Goal: Task Accomplishment & Management: Manage account settings

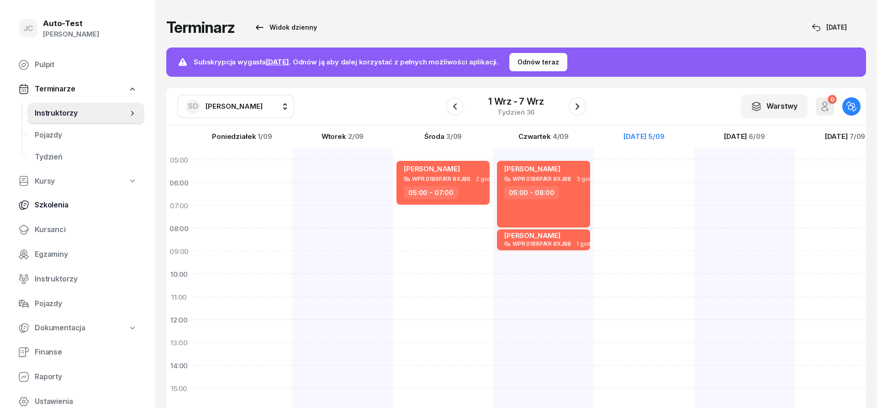
scroll to position [178, 0]
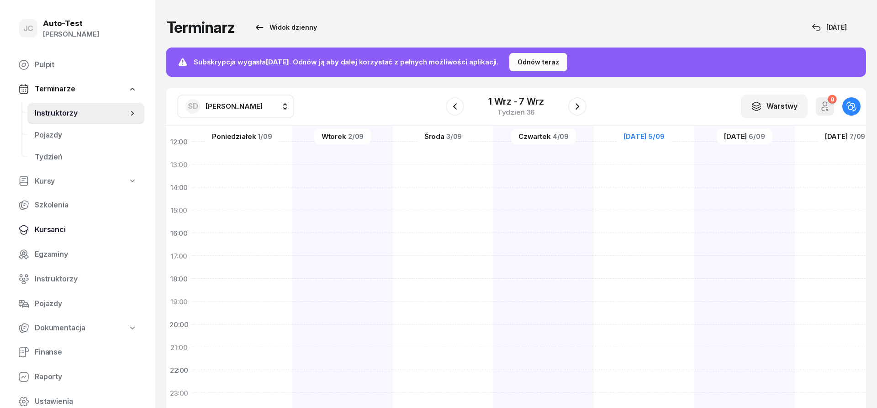
click at [86, 225] on span "Kursanci" at bounding box center [86, 230] width 102 height 12
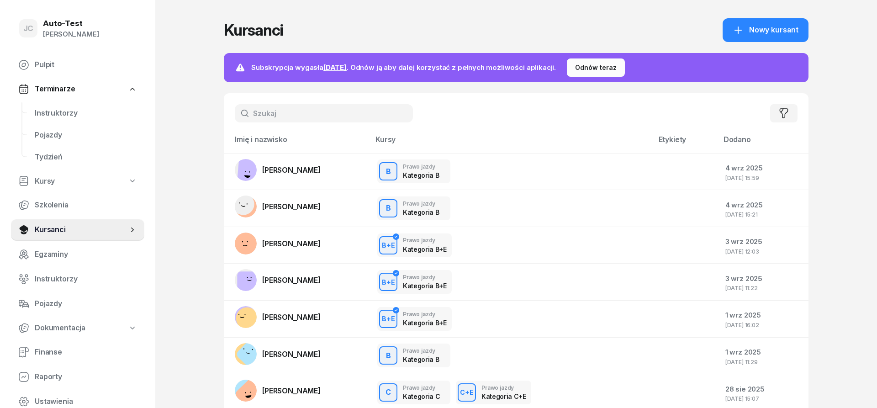
click at [282, 107] on input "text" at bounding box center [324, 113] width 178 height 18
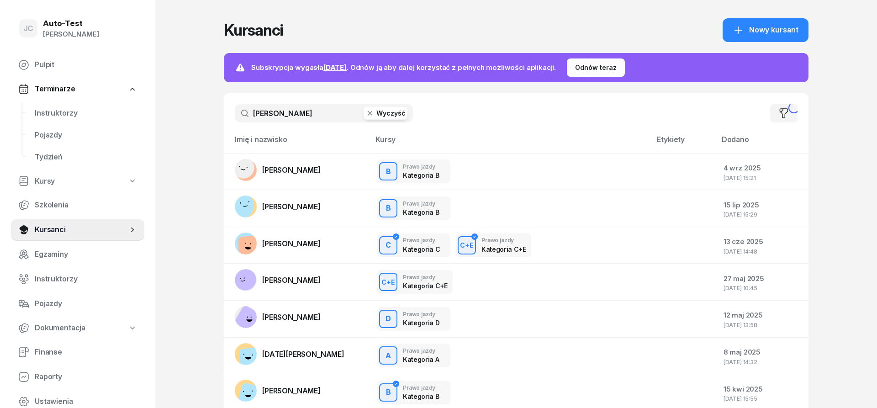
type input "[PERSON_NAME]"
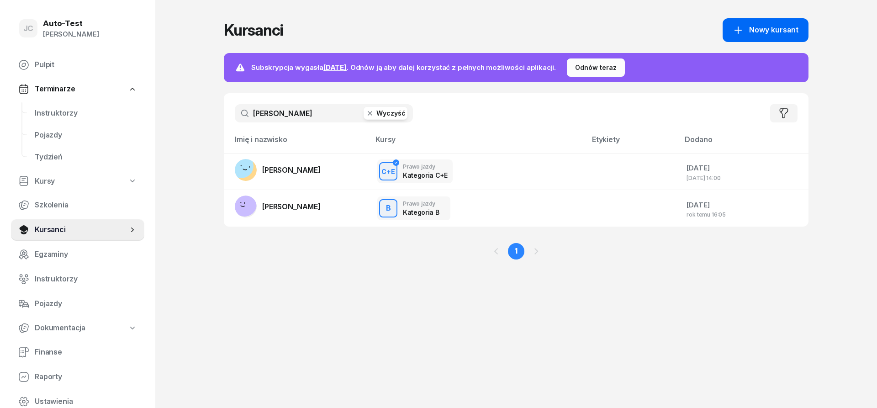
click at [760, 40] on button "Nowy kursant" at bounding box center [766, 30] width 86 height 24
click at [79, 230] on span "Kursanci" at bounding box center [81, 230] width 93 height 12
click at [755, 30] on span "Nowy kursant" at bounding box center [773, 30] width 49 height 12
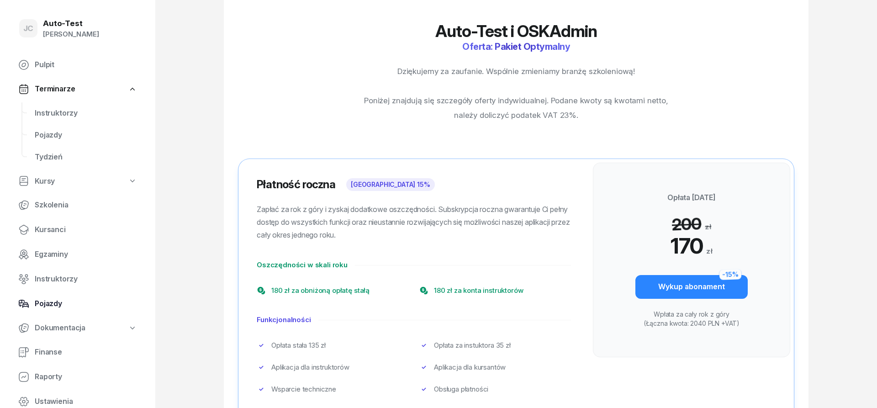
click at [74, 305] on span "Pojazdy" at bounding box center [86, 304] width 102 height 12
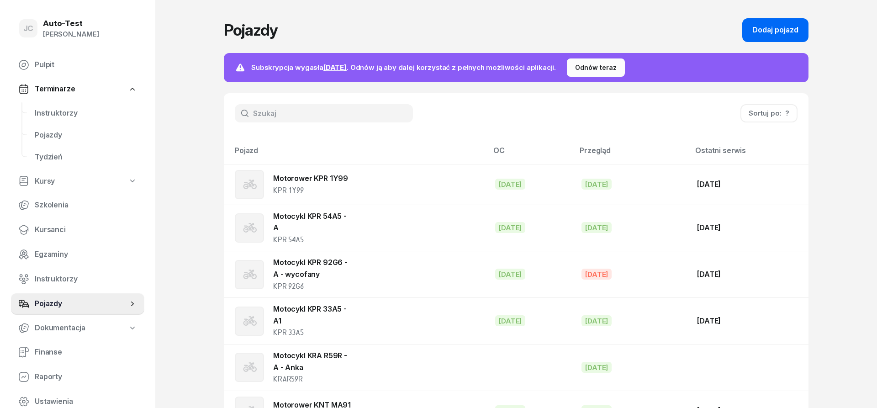
click at [766, 30] on div "Dodaj pojazd" at bounding box center [775, 30] width 46 height 12
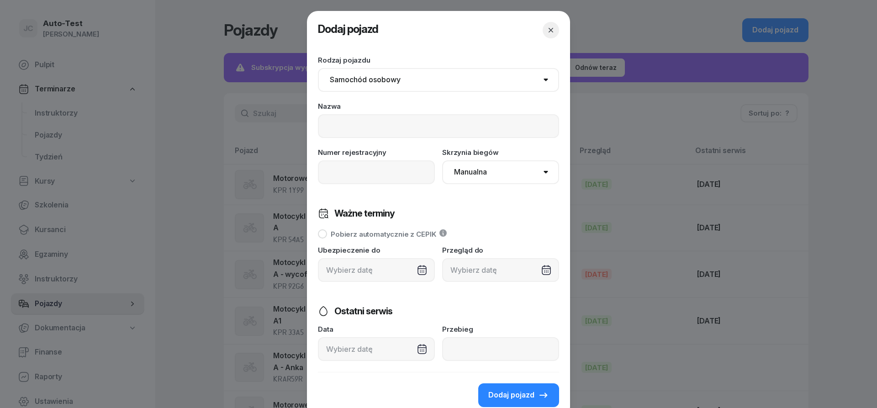
click at [551, 32] on icon "button" at bounding box center [550, 30] width 9 height 9
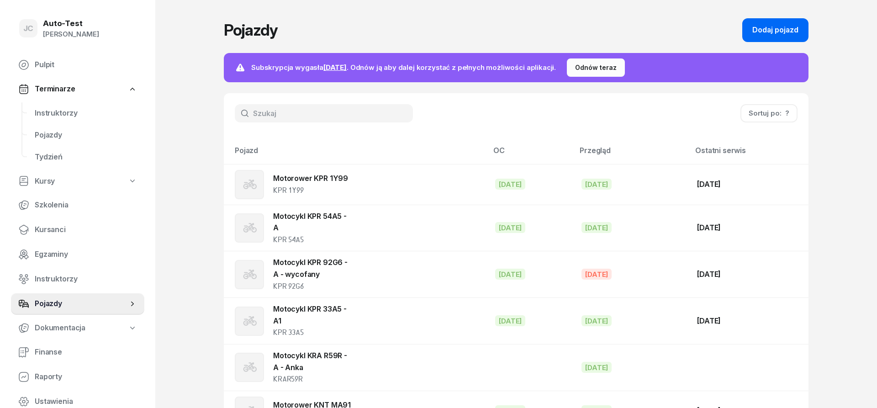
click at [764, 28] on div "Dodaj pojazd" at bounding box center [775, 30] width 46 height 12
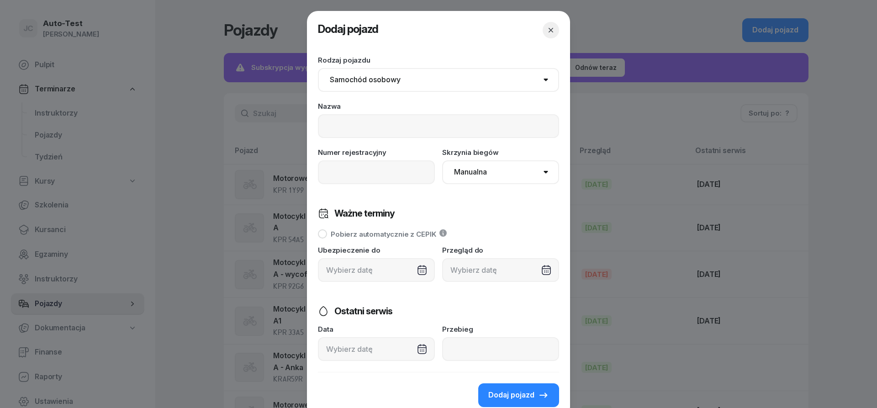
click at [551, 30] on icon "button" at bounding box center [551, 30] width 5 height 5
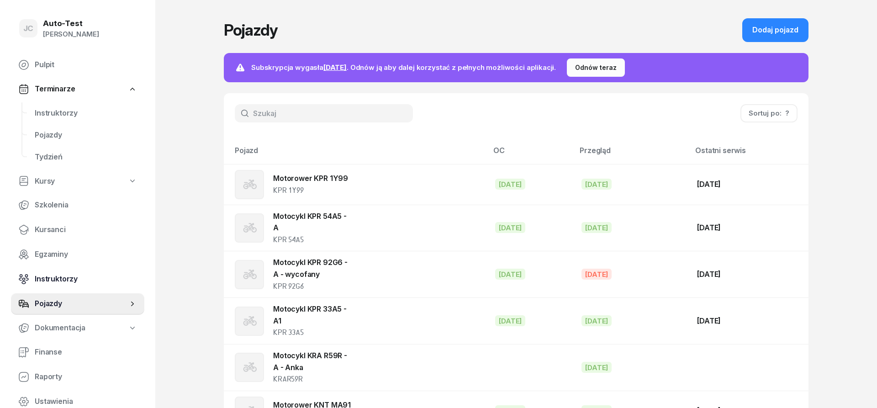
click at [88, 280] on span "Instruktorzy" at bounding box center [86, 279] width 102 height 12
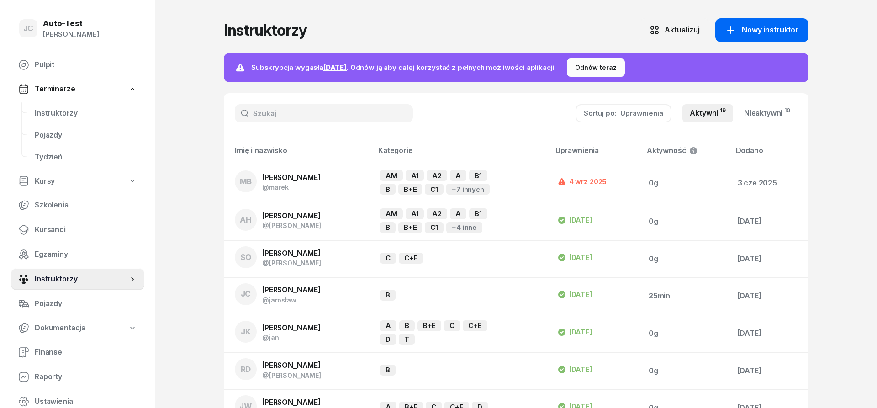
click at [736, 33] on icon at bounding box center [730, 30] width 11 height 11
click at [82, 303] on span "Pojazdy" at bounding box center [86, 304] width 102 height 12
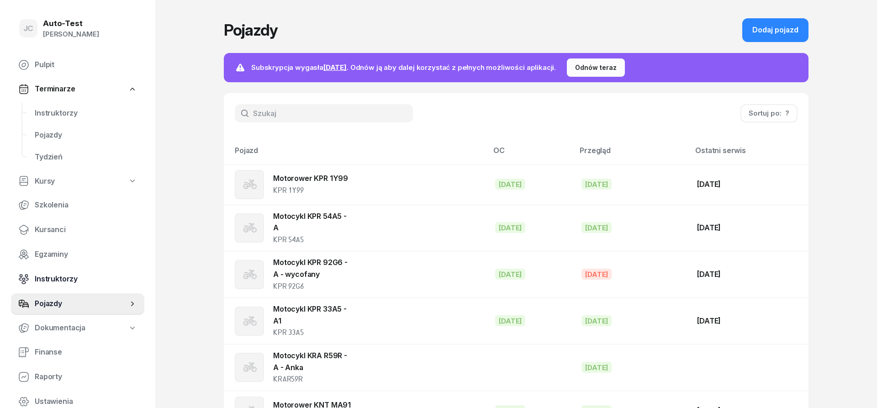
click at [81, 280] on span "Instruktorzy" at bounding box center [86, 279] width 102 height 12
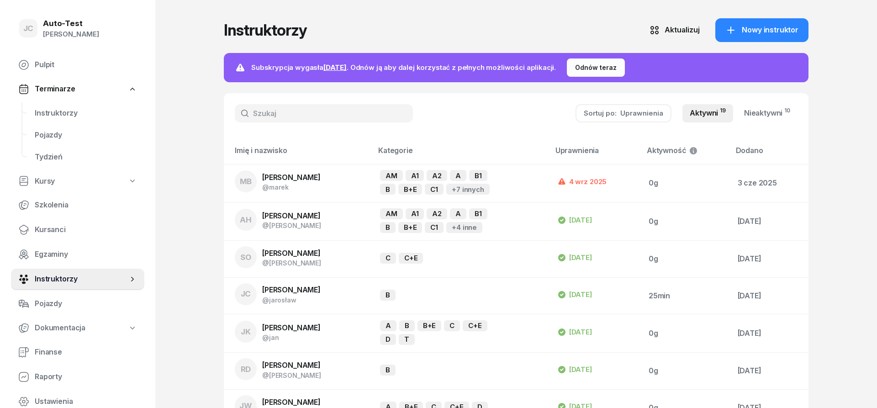
click at [80, 242] on nav "Pulpit Terminarze Instruktorzy Pojazdy Tydzień Kursy Szkolenia Kursanci Egzamin…" at bounding box center [77, 233] width 133 height 359
click at [80, 226] on span "Kursanci" at bounding box center [86, 230] width 102 height 12
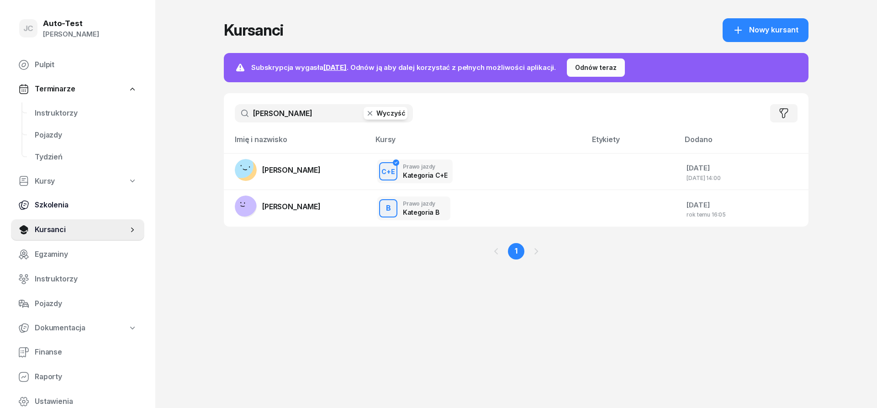
click at [83, 209] on span "Szkolenia" at bounding box center [86, 205] width 102 height 12
select select "createdAt-desc"
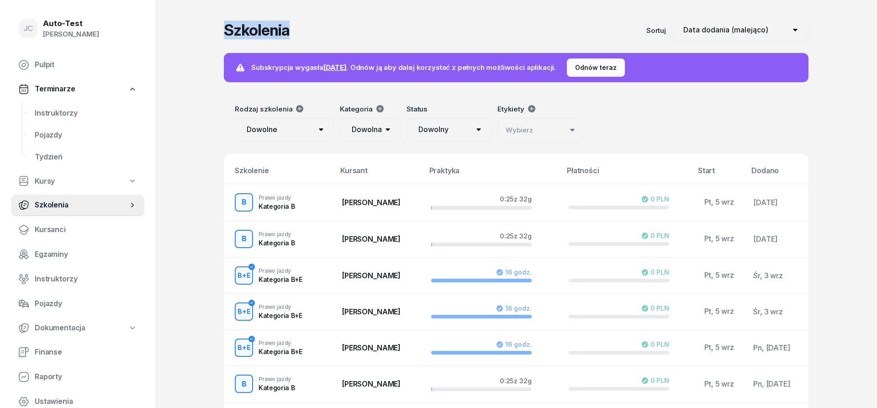
drag, startPoint x: 291, startPoint y: 33, endPoint x: 217, endPoint y: 31, distance: 74.0
click at [217, 31] on div "JC Auto-Test [PERSON_NAME] Pulpit Terminarze Instruktorzy Pojazdy Tydzień Kursy…" at bounding box center [438, 308] width 877 height 617
click at [216, 32] on div "JC Auto-Test [PERSON_NAME] Pulpit Terminarze Instruktorzy Pojazdy Tydzień Kursy…" at bounding box center [438, 308] width 877 height 617
click at [74, 236] on link "Kursanci" at bounding box center [77, 230] width 133 height 22
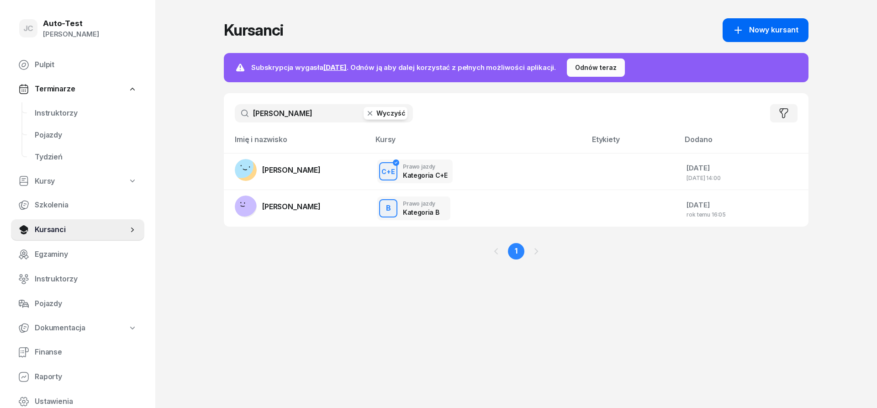
click at [753, 32] on span "Nowy kursant" at bounding box center [773, 30] width 49 height 12
click at [95, 68] on span "Pulpit" at bounding box center [86, 65] width 102 height 12
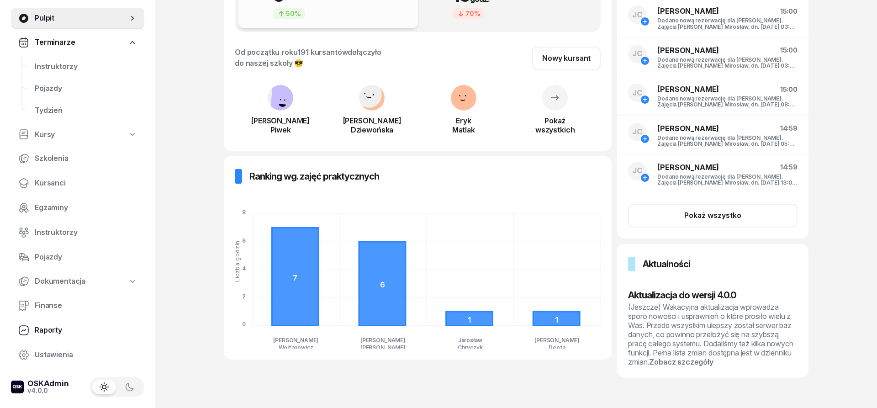
scroll to position [184, 0]
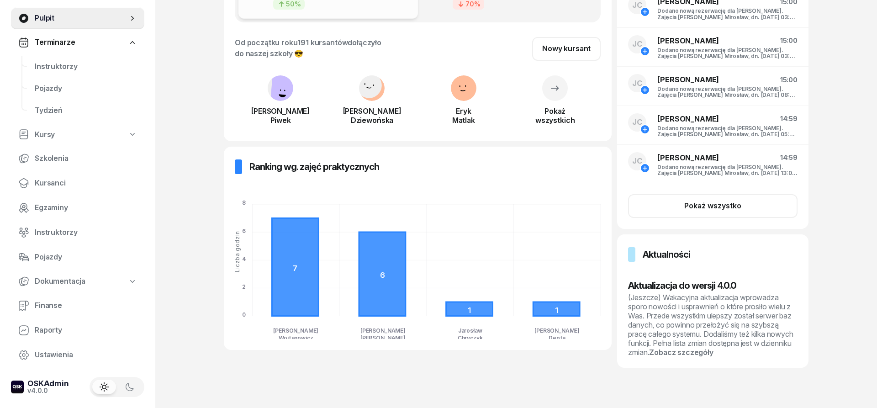
click at [86, 277] on link "Dokumentacja" at bounding box center [77, 281] width 133 height 21
click at [84, 261] on span "Pojazdy" at bounding box center [86, 257] width 102 height 12
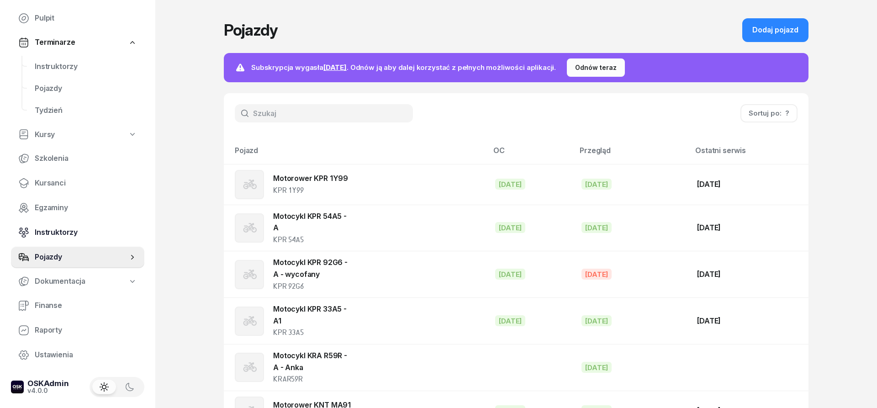
click at [90, 237] on span "Instruktorzy" at bounding box center [86, 233] width 102 height 12
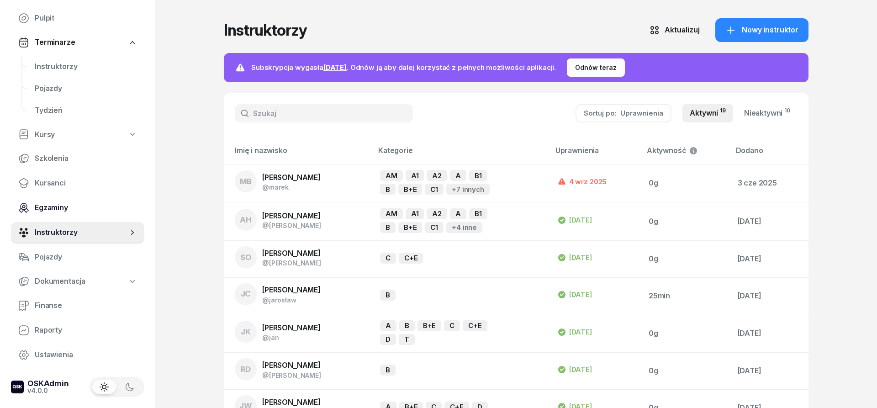
click at [90, 209] on span "Egzaminy" at bounding box center [86, 208] width 102 height 12
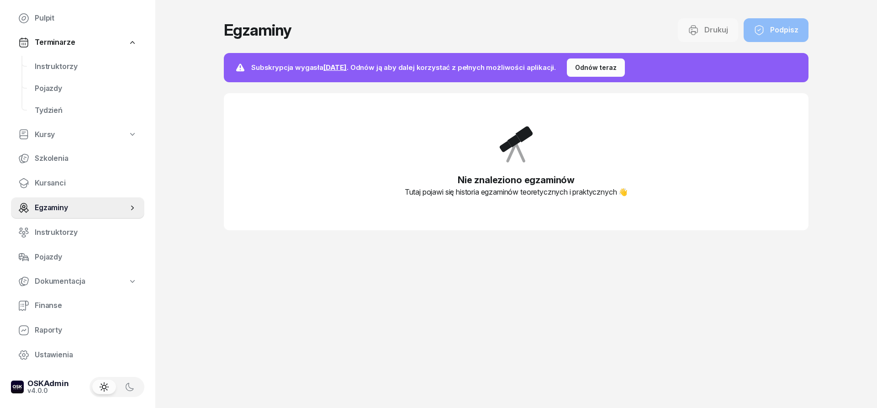
click at [79, 133] on link "Kursy" at bounding box center [77, 134] width 133 height 21
select select
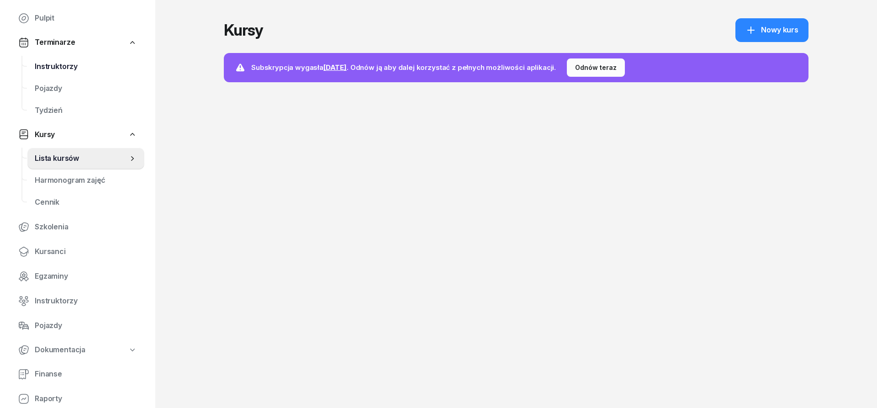
click at [93, 64] on span "Instruktorzy" at bounding box center [86, 67] width 102 height 12
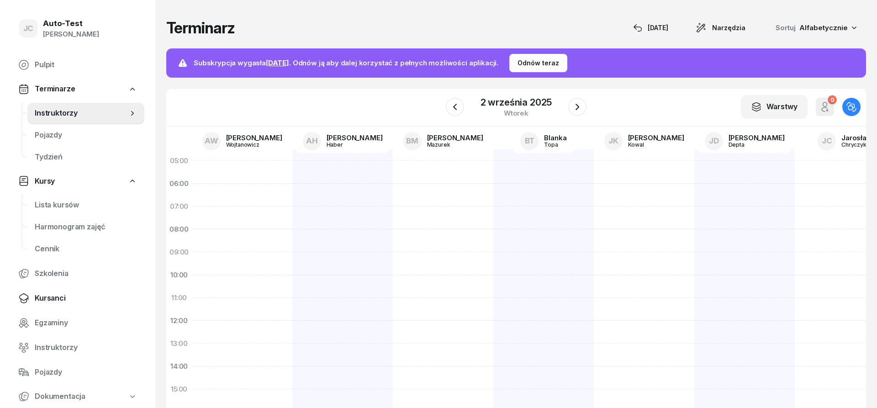
click at [94, 301] on span "Kursanci" at bounding box center [86, 298] width 102 height 12
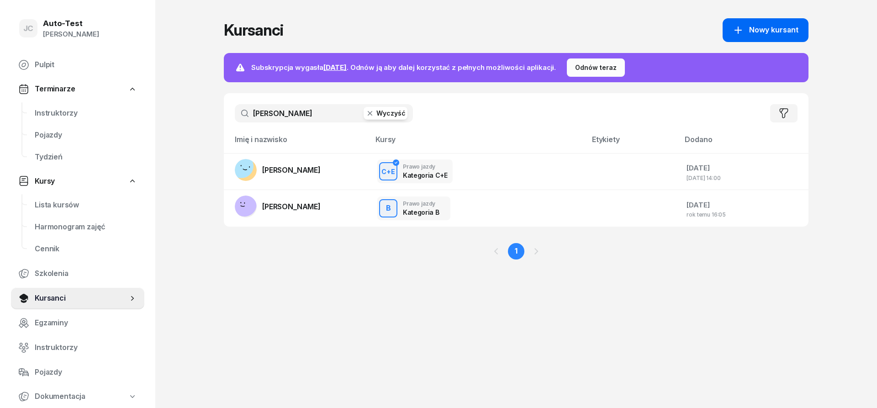
click at [759, 39] on button "Nowy kursant" at bounding box center [766, 30] width 86 height 24
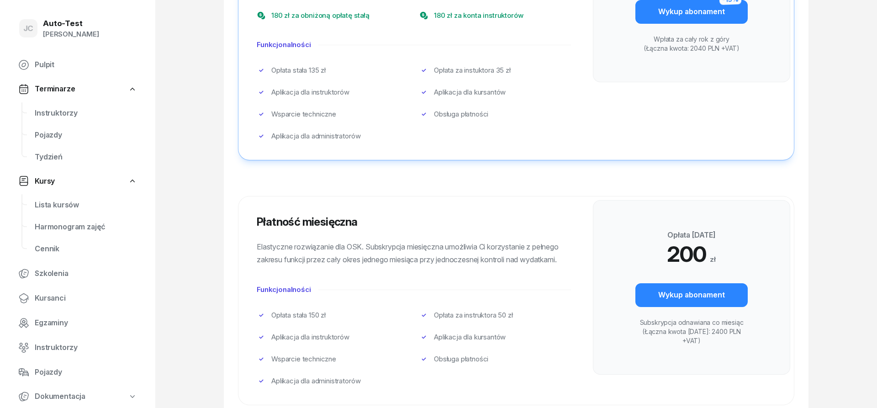
scroll to position [294, 0]
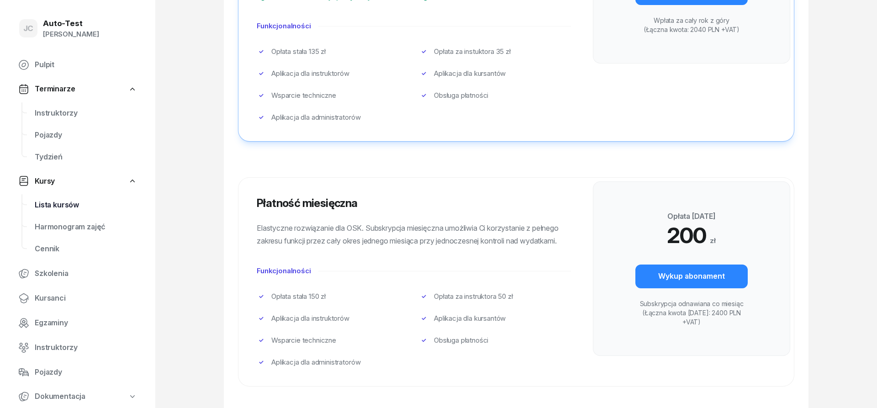
click at [65, 205] on span "Lista kursów" at bounding box center [86, 205] width 102 height 12
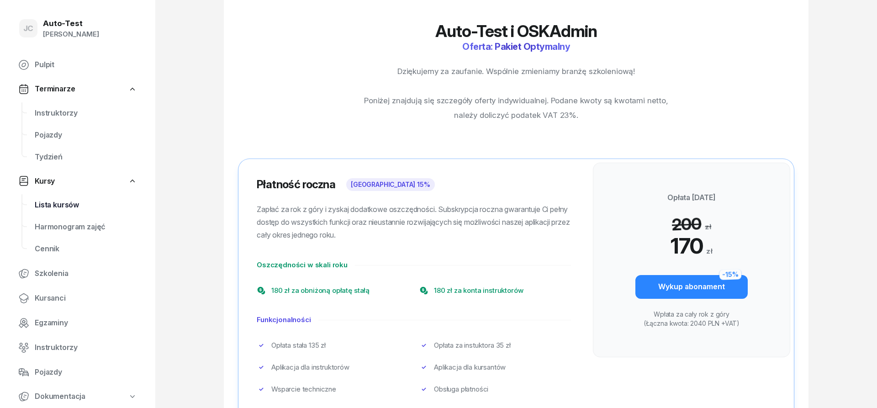
select select
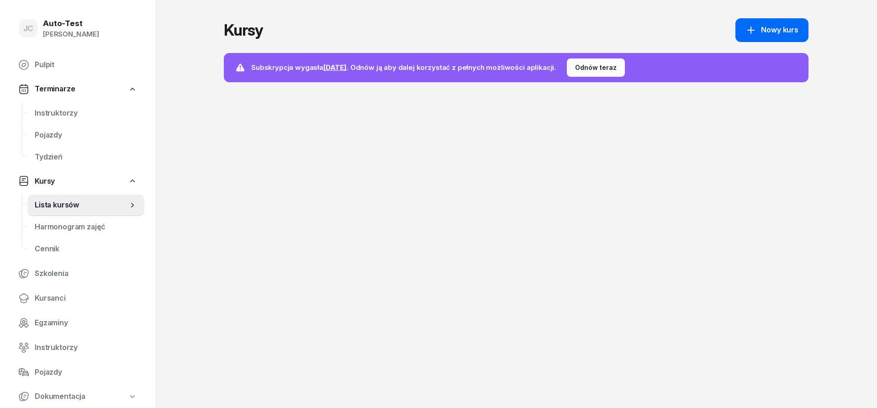
click at [762, 34] on div "Nowy kurs" at bounding box center [771, 30] width 53 height 12
select select "09"
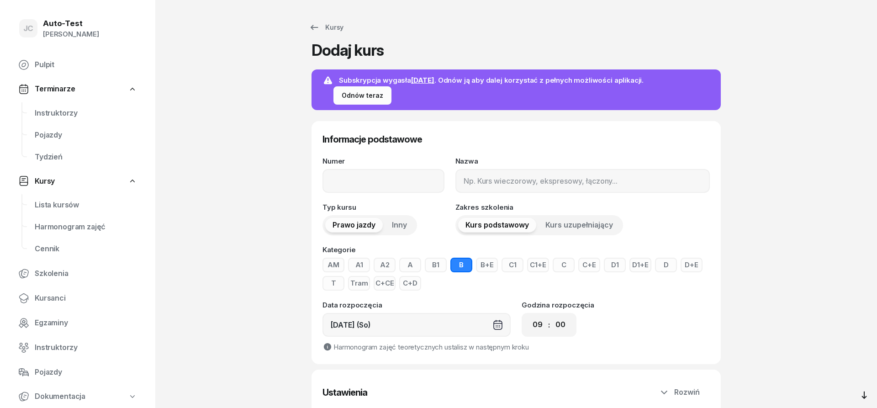
scroll to position [77, 0]
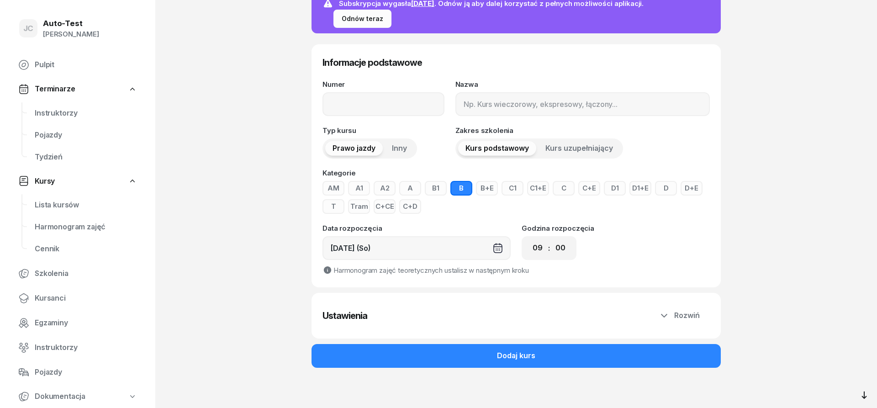
click at [407, 148] on button "Inny" at bounding box center [400, 148] width 30 height 15
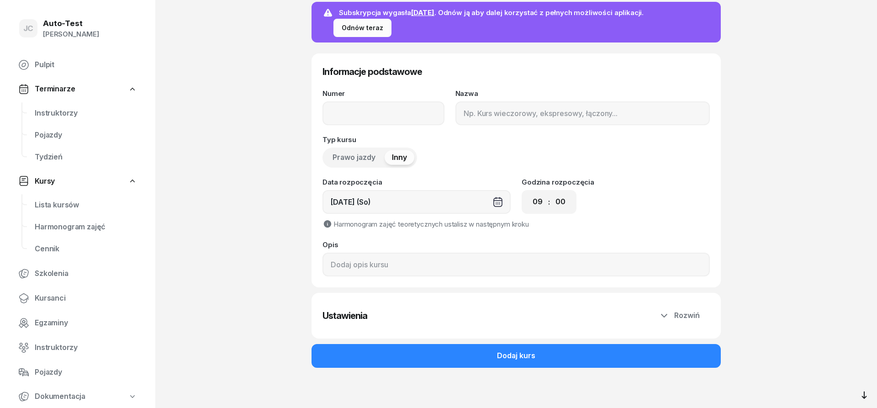
click at [368, 157] on span "Prawo jazdy" at bounding box center [353, 158] width 43 height 12
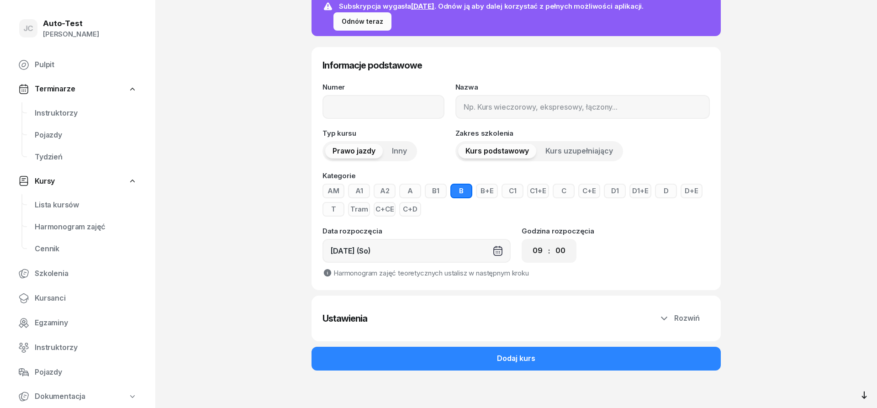
scroll to position [77, 0]
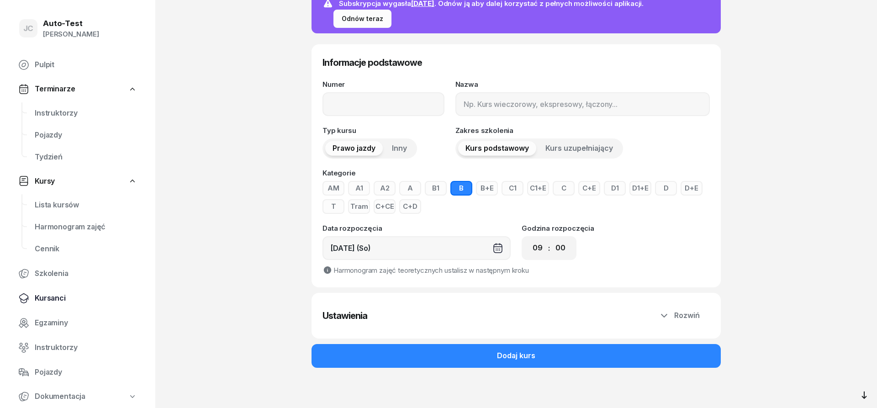
click at [70, 298] on span "Kursanci" at bounding box center [86, 298] width 102 height 12
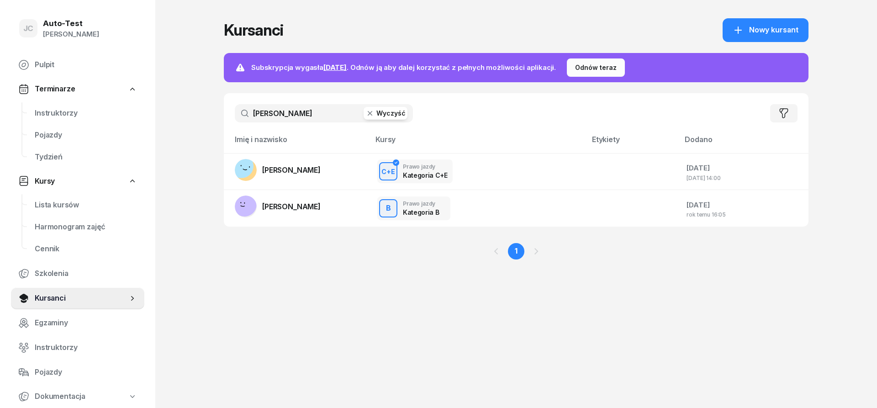
drag, startPoint x: 290, startPoint y: 113, endPoint x: 220, endPoint y: 113, distance: 69.9
click at [235, 114] on input "[PERSON_NAME]" at bounding box center [324, 113] width 178 height 18
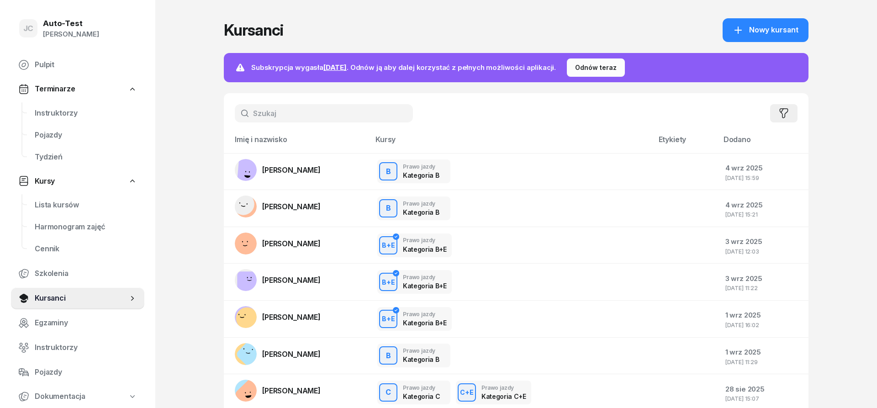
click at [778, 119] on button "button" at bounding box center [783, 113] width 27 height 18
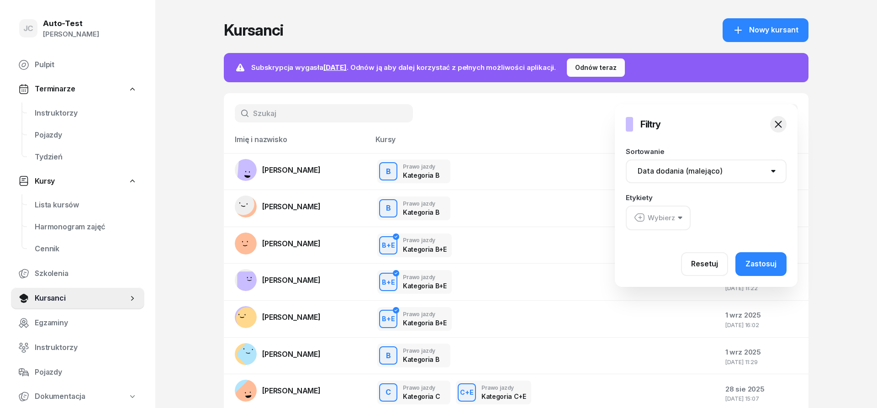
click at [626, 159] on select "Nazwisko (A-Z) Nazwisko (Z-A) Data dodania (rosnąco) Data dodania (malejąco)" at bounding box center [706, 171] width 161 height 24
select select "createdAt-asc"
click option "Data dodania (rosnąco)" at bounding box center [0, 0] width 0 height 0
click at [745, 267] on button "Zastosuj" at bounding box center [760, 264] width 51 height 24
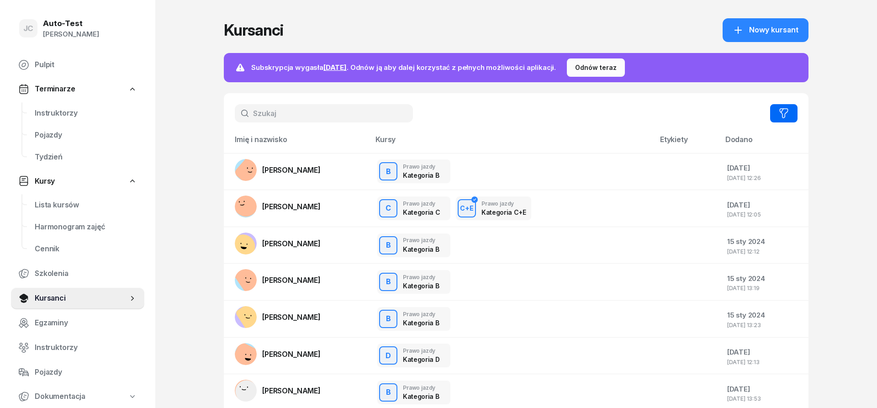
click at [784, 113] on icon "button" at bounding box center [783, 113] width 11 height 11
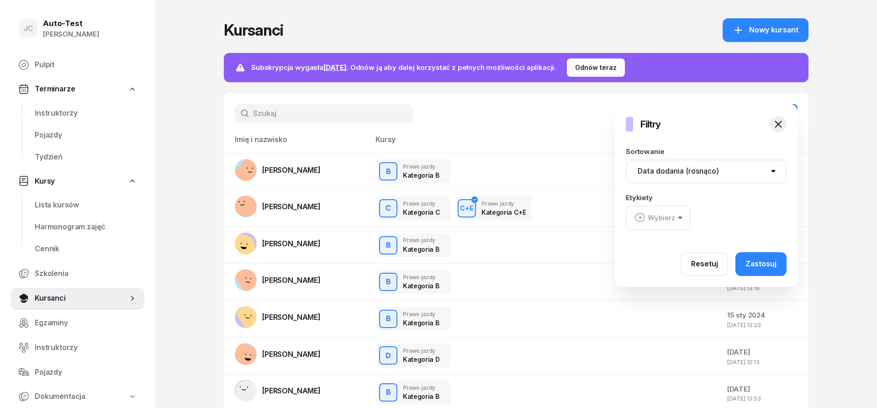
click at [626, 159] on select "Nazwisko (A-Z) Nazwisko (Z-A) Data dodania (rosnąco) Data dodania (malejąco)" at bounding box center [706, 171] width 161 height 24
select select "createdAt-desc"
click option "Data dodania (malejąco)" at bounding box center [0, 0] width 0 height 0
click at [754, 263] on div "Zastosuj" at bounding box center [760, 264] width 31 height 12
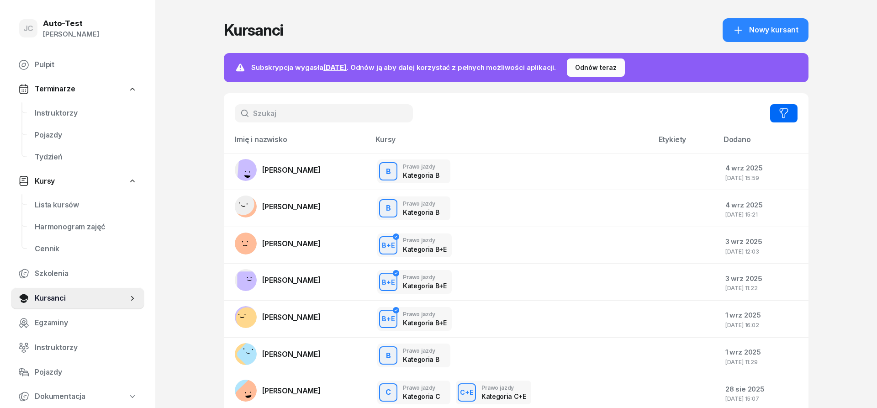
click at [790, 112] on button "button" at bounding box center [783, 113] width 27 height 18
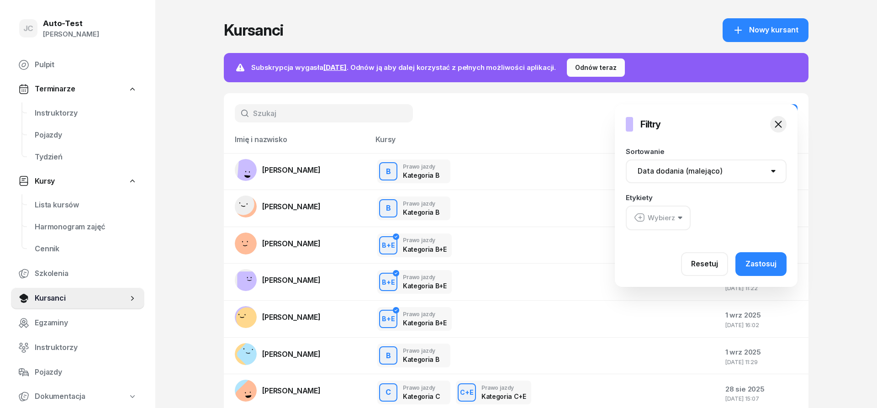
click at [626, 159] on select "Nazwisko (A-Z) Nazwisko (Z-A) Data dodania (rosnąco) Data dodania (malejąco)" at bounding box center [706, 171] width 161 height 24
select select "createdAt-asc"
click option "Data dodania (rosnąco)" at bounding box center [0, 0] width 0 height 0
click at [747, 259] on button "Zastosuj" at bounding box center [760, 264] width 51 height 24
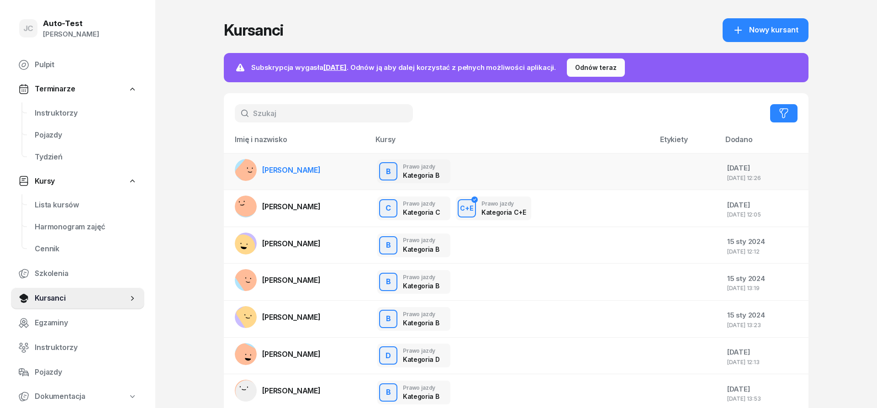
click at [470, 171] on div "B Prawo jazdy Kategoria B B Prawo jazdy Kategoria B Praktyka 31:25 z 32g Płatno…" at bounding box center [512, 171] width 270 height 24
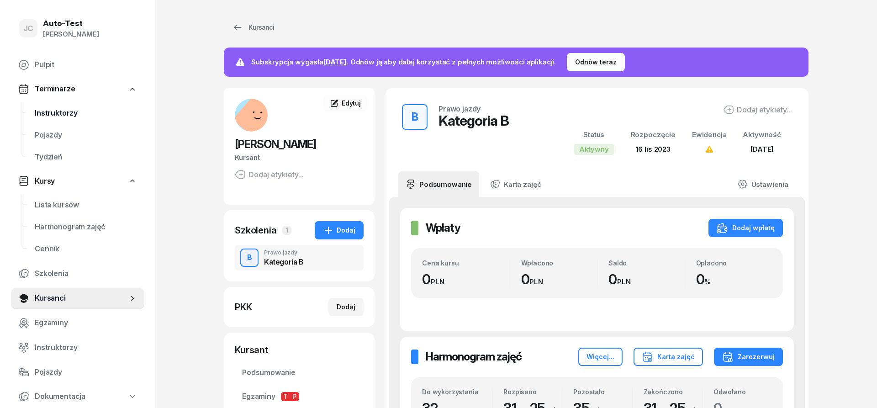
click at [78, 116] on span "Instruktorzy" at bounding box center [86, 113] width 102 height 12
